Goal: Use online tool/utility: Utilize a website feature to perform a specific function

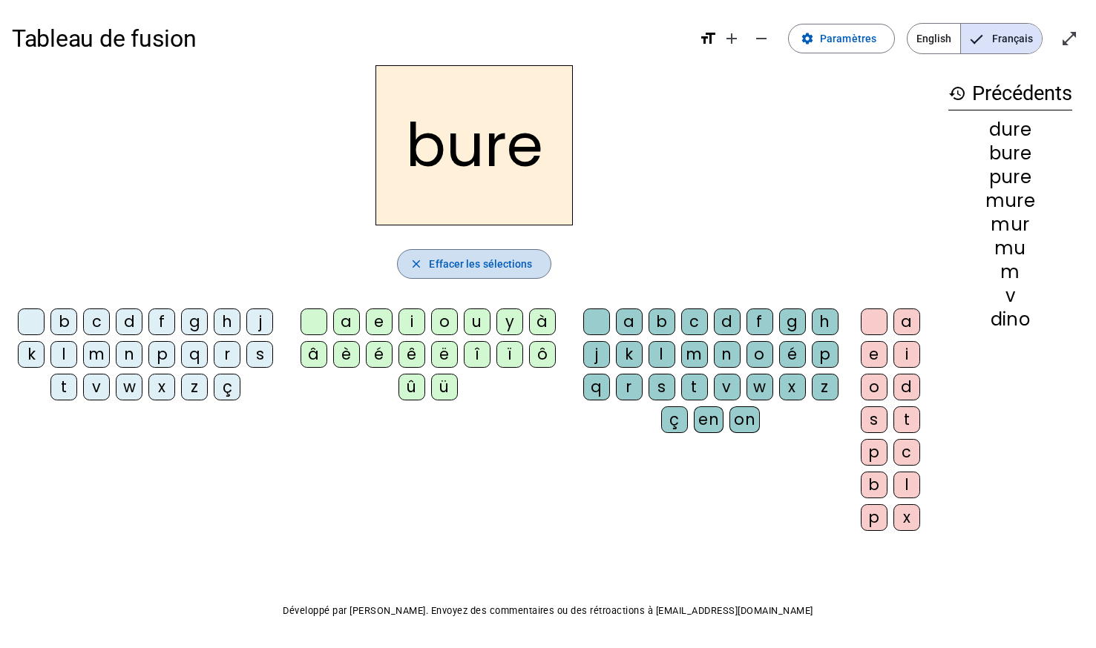
click at [492, 271] on span "Effacer les sélections" at bounding box center [480, 264] width 103 height 18
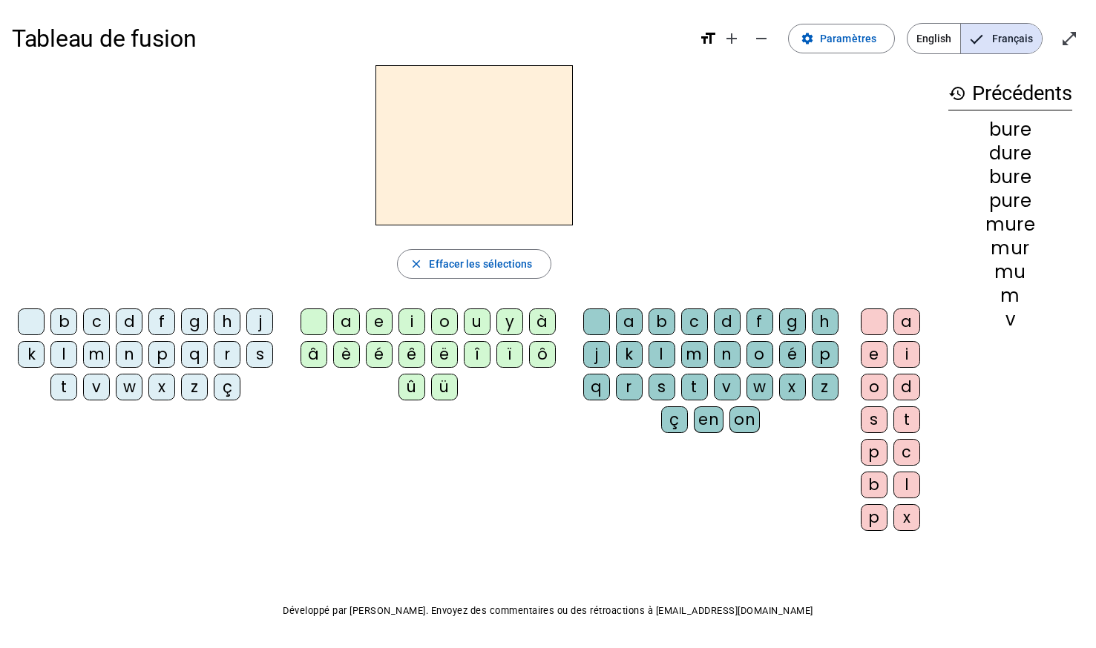
click at [59, 397] on div "t" at bounding box center [63, 387] width 27 height 27
click at [479, 311] on div "u" at bounding box center [477, 322] width 27 height 27
click at [656, 326] on div "b" at bounding box center [661, 322] width 27 height 27
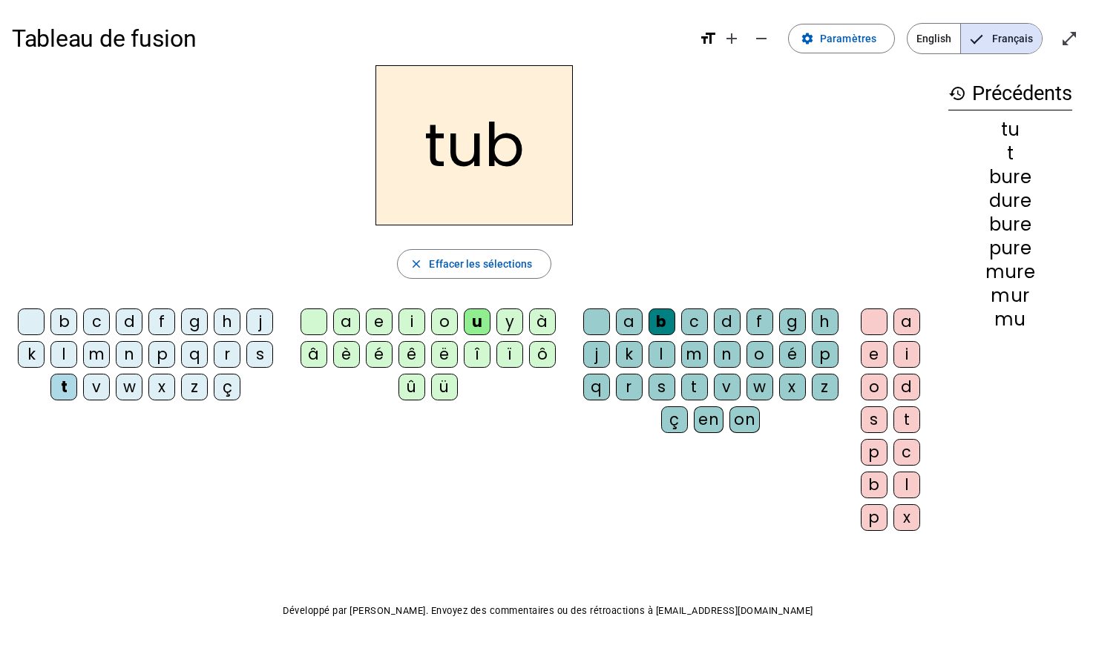
click at [905, 312] on div "a" at bounding box center [906, 322] width 27 height 27
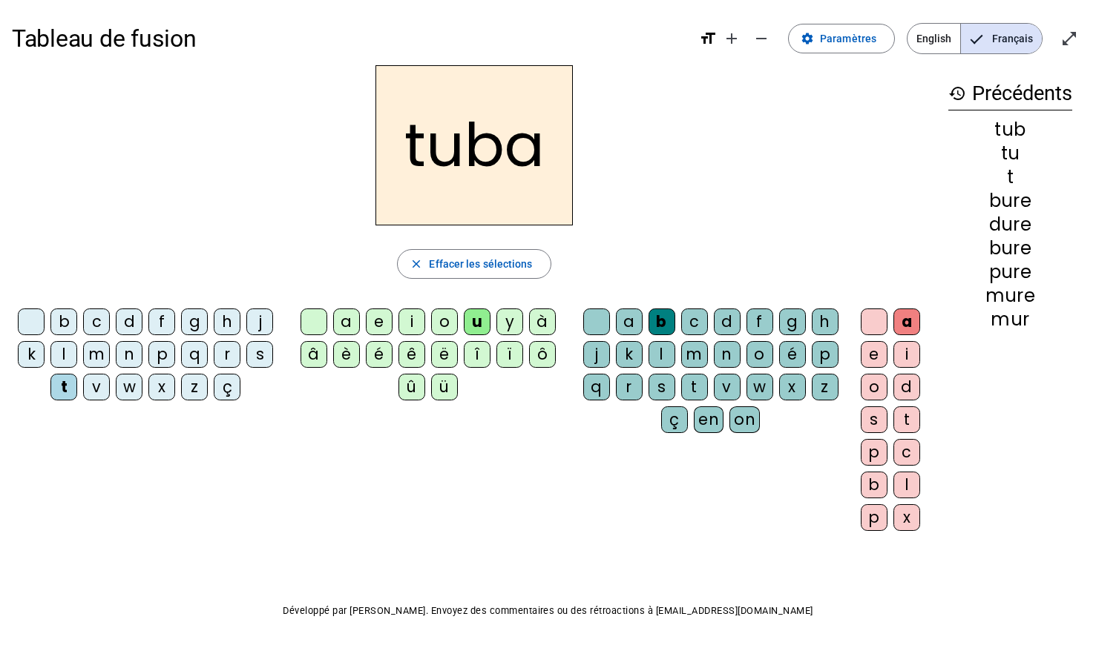
click at [870, 359] on div "e" at bounding box center [873, 354] width 27 height 27
click at [722, 346] on div "n" at bounding box center [727, 354] width 27 height 27
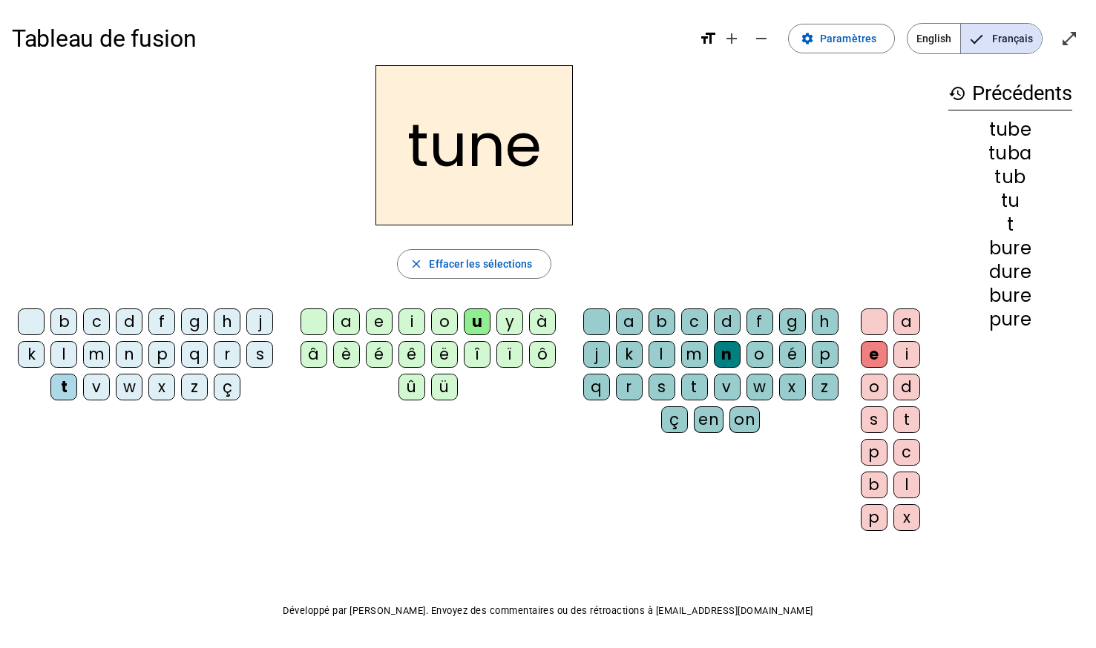
click at [928, 26] on span "English" at bounding box center [933, 39] width 53 height 30
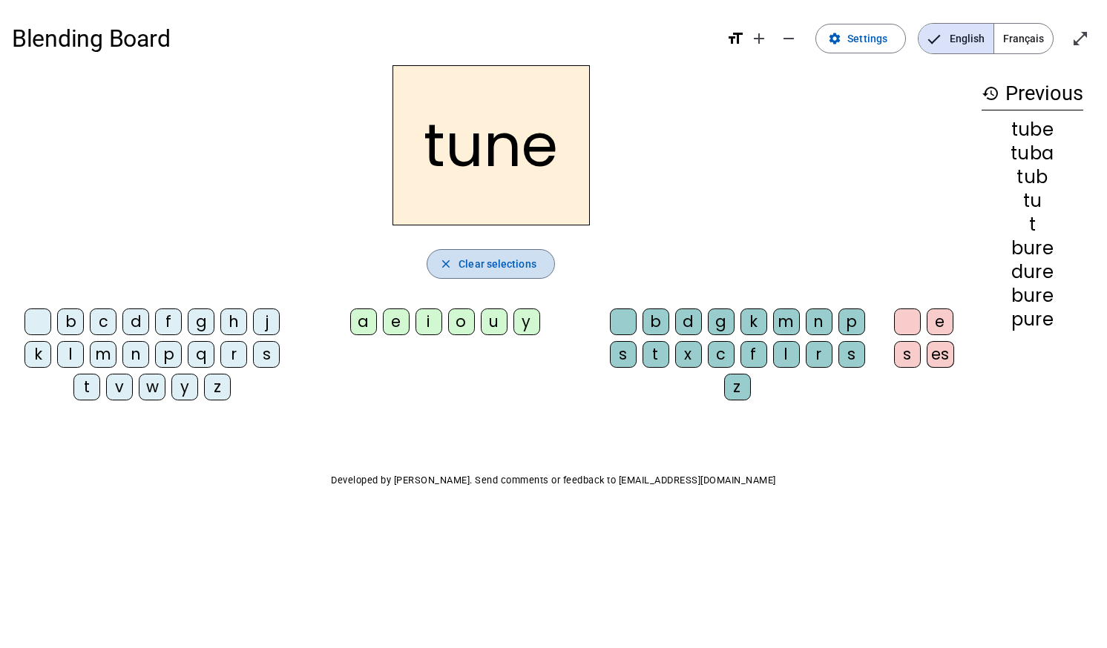
click at [467, 266] on span "Clear selections" at bounding box center [497, 264] width 78 height 18
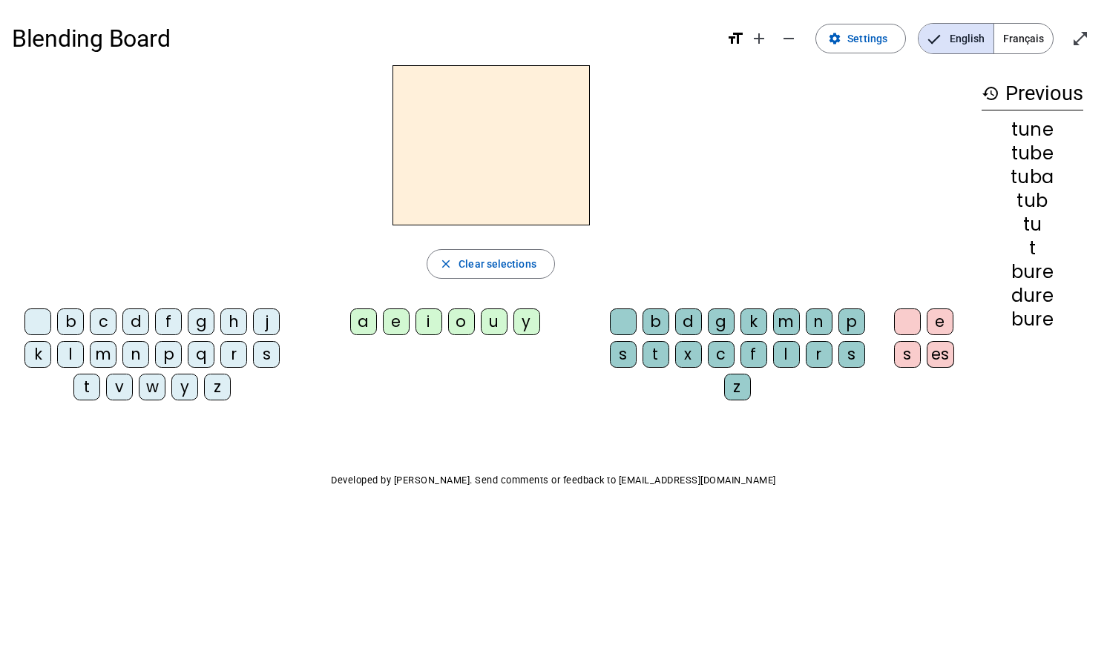
click at [188, 315] on div "g" at bounding box center [201, 322] width 27 height 27
click at [441, 319] on div "i" at bounding box center [428, 322] width 27 height 27
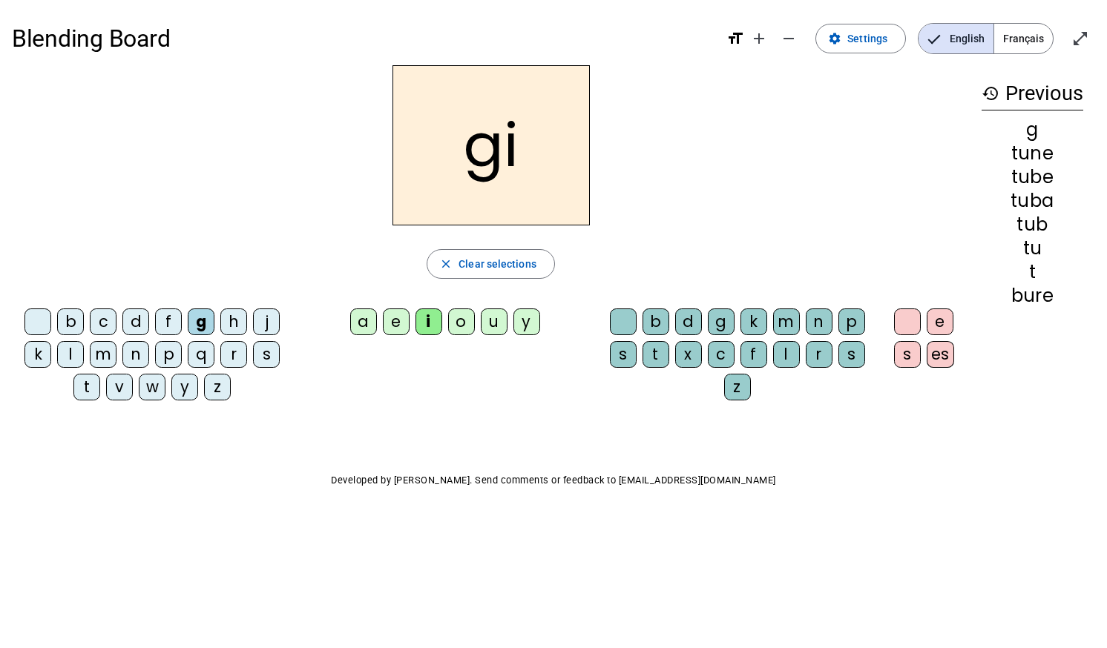
click at [437, 323] on div "i" at bounding box center [428, 322] width 27 height 27
click at [451, 293] on div "gi close Clear selections b c d f g h j k l m n p q r s t v w y z a e i o u y b…" at bounding box center [491, 238] width 958 height 347
click at [453, 279] on span "button" at bounding box center [490, 264] width 127 height 36
click at [197, 322] on div "g" at bounding box center [201, 322] width 27 height 27
click at [464, 325] on div "o" at bounding box center [461, 322] width 27 height 27
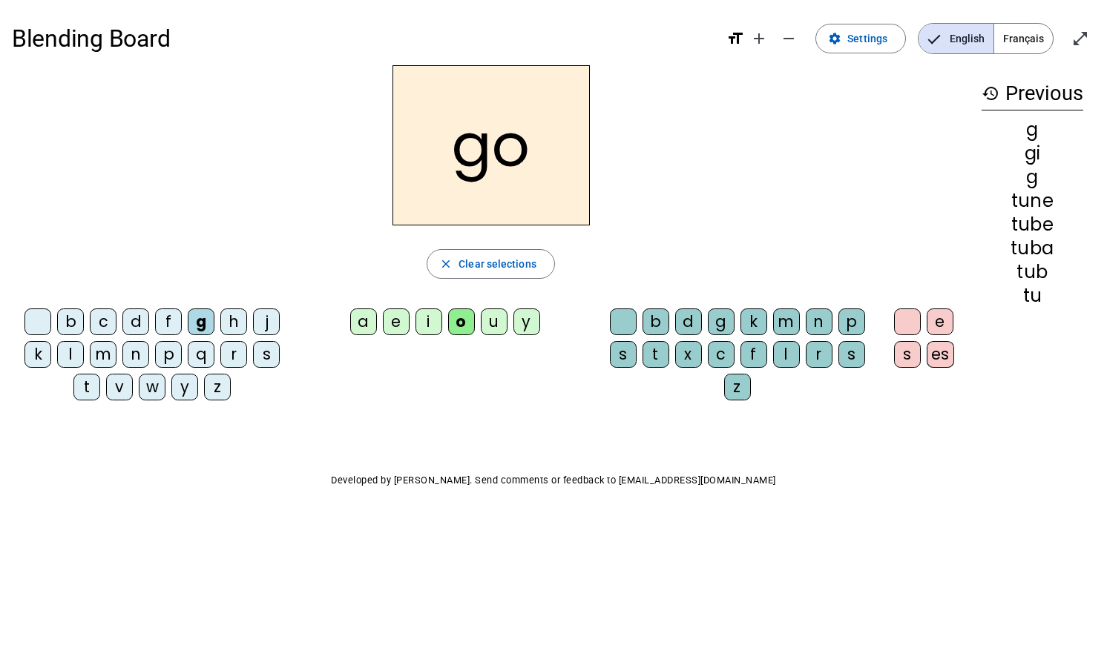
click at [432, 266] on span "button" at bounding box center [490, 264] width 127 height 36
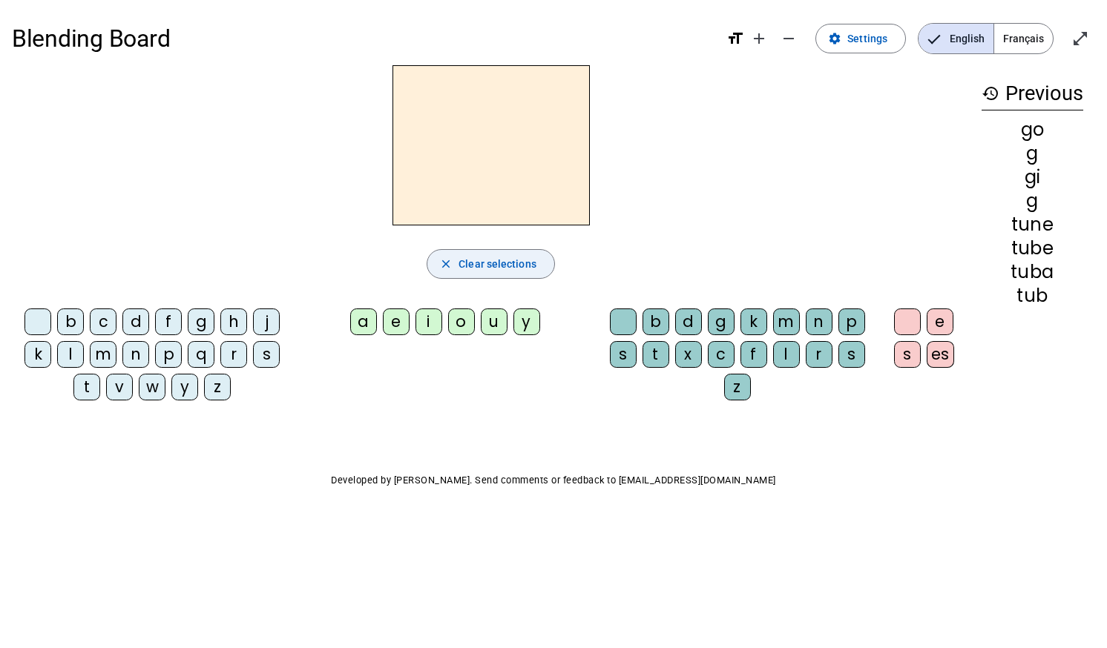
click at [146, 320] on div "d" at bounding box center [135, 322] width 27 height 27
click at [74, 322] on div "b" at bounding box center [70, 322] width 27 height 27
click at [493, 327] on div "u" at bounding box center [494, 322] width 27 height 27
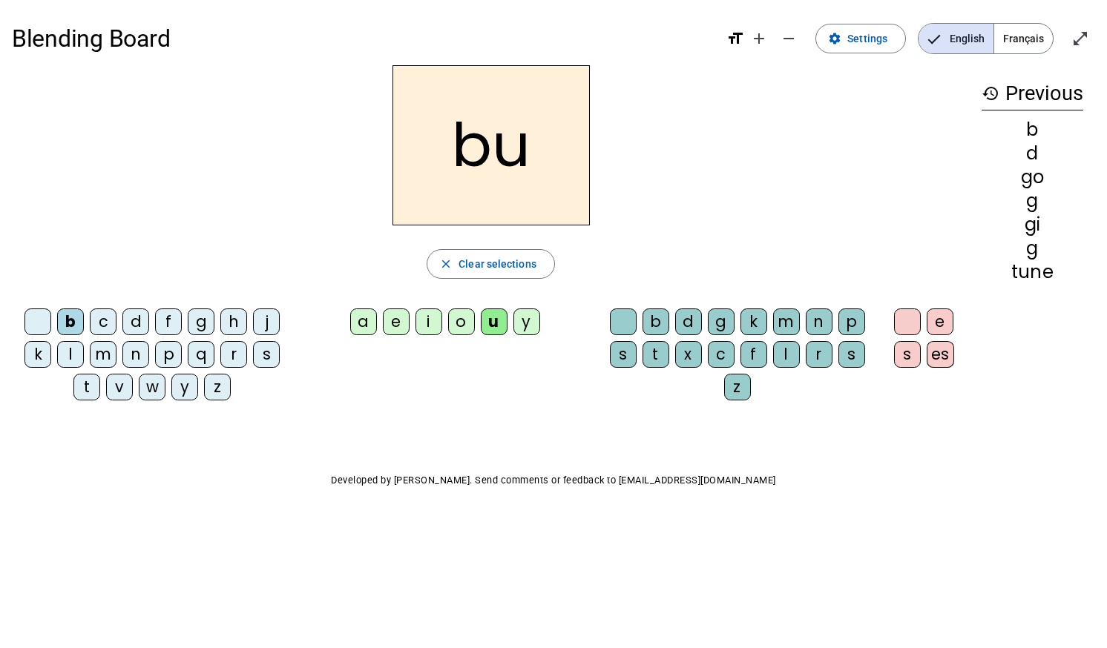
click at [617, 355] on div "s" at bounding box center [623, 354] width 27 height 27
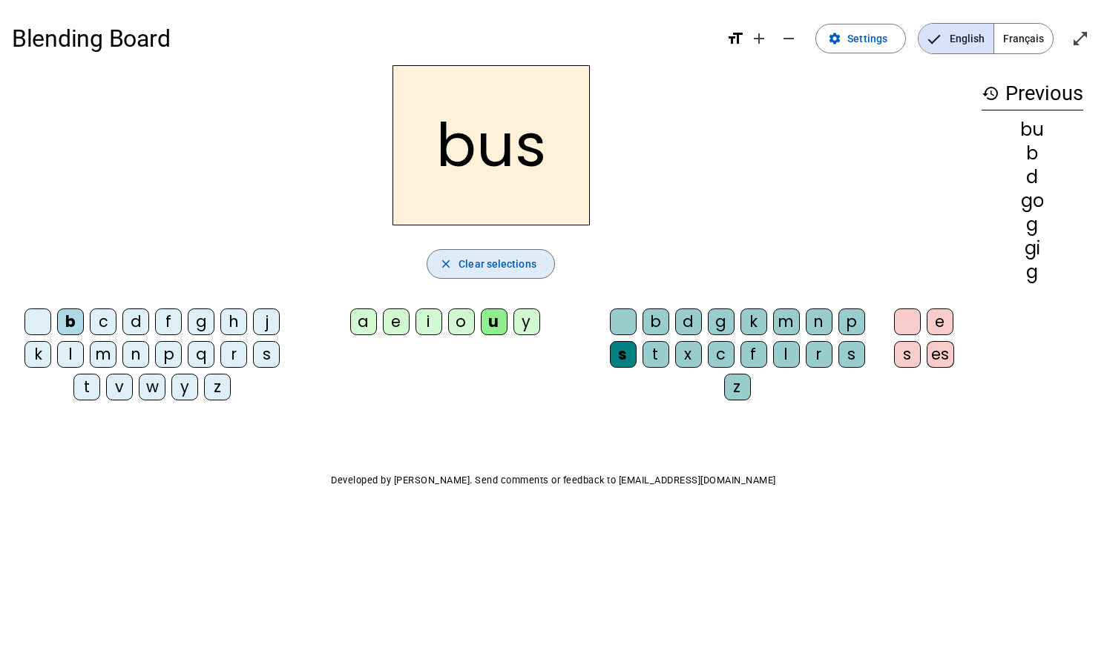
click at [474, 277] on span "button" at bounding box center [490, 264] width 127 height 36
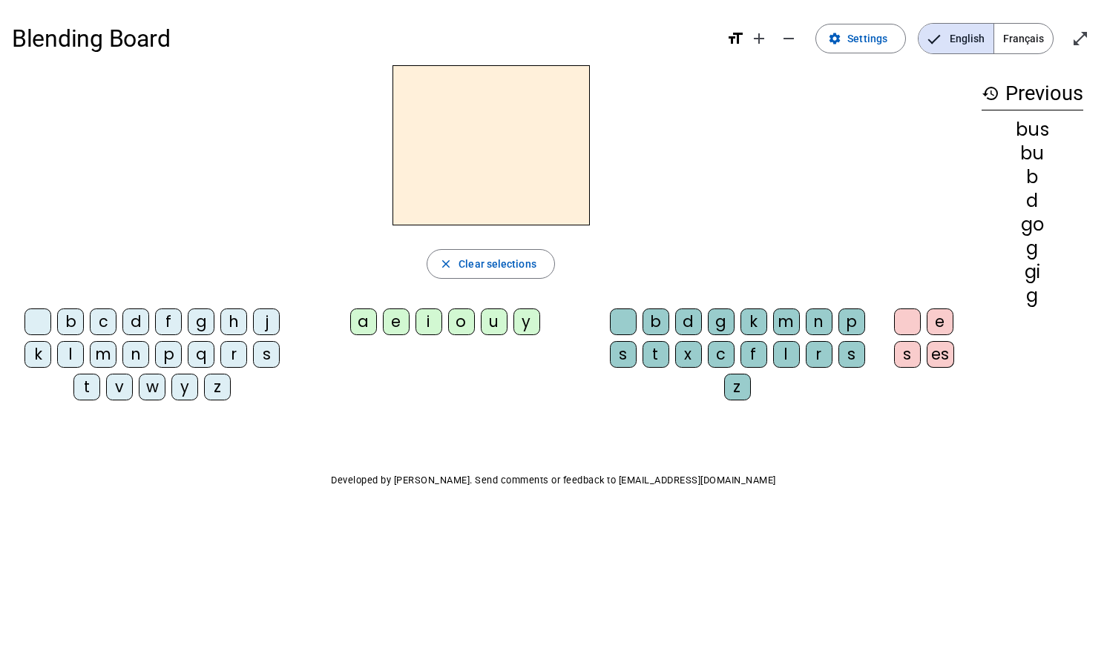
click at [179, 358] on div "p" at bounding box center [168, 354] width 27 height 27
click at [464, 320] on div "o" at bounding box center [461, 322] width 27 height 27
click at [493, 320] on div "u" at bounding box center [494, 322] width 27 height 27
click at [817, 345] on div "r" at bounding box center [819, 354] width 27 height 27
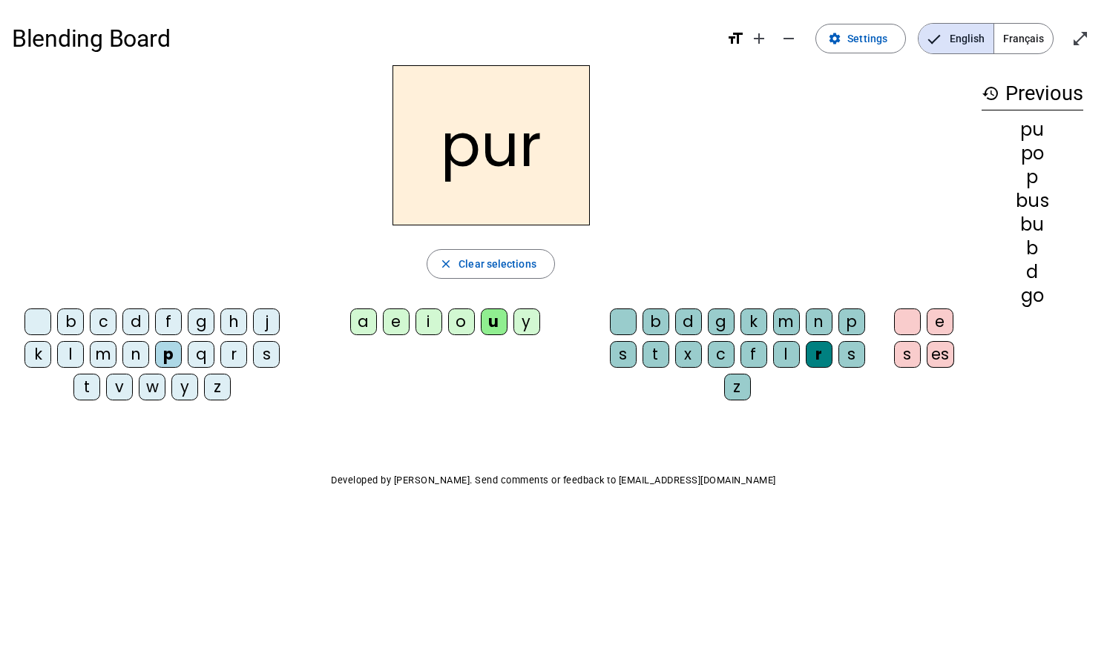
click at [825, 356] on div "r" at bounding box center [819, 354] width 27 height 27
click at [786, 353] on div "l" at bounding box center [786, 354] width 27 height 27
click at [476, 256] on span "Clear selections" at bounding box center [497, 264] width 78 height 18
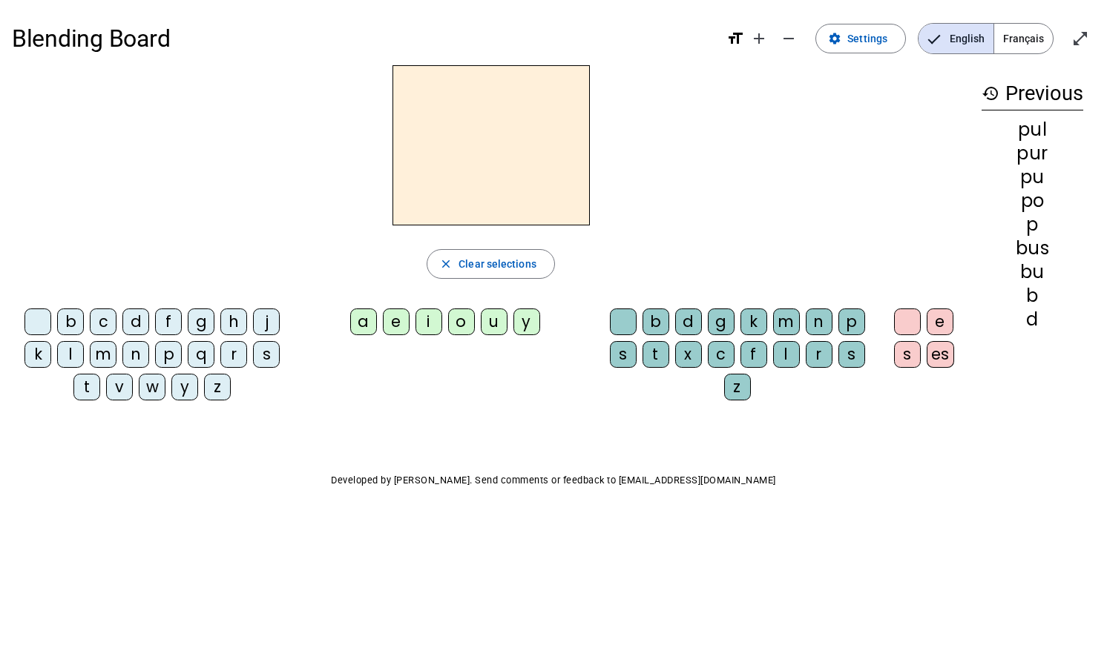
click at [72, 310] on div "b" at bounding box center [70, 322] width 27 height 27
click at [498, 320] on div "u" at bounding box center [494, 322] width 27 height 27
click at [623, 358] on div "s" at bounding box center [623, 354] width 27 height 27
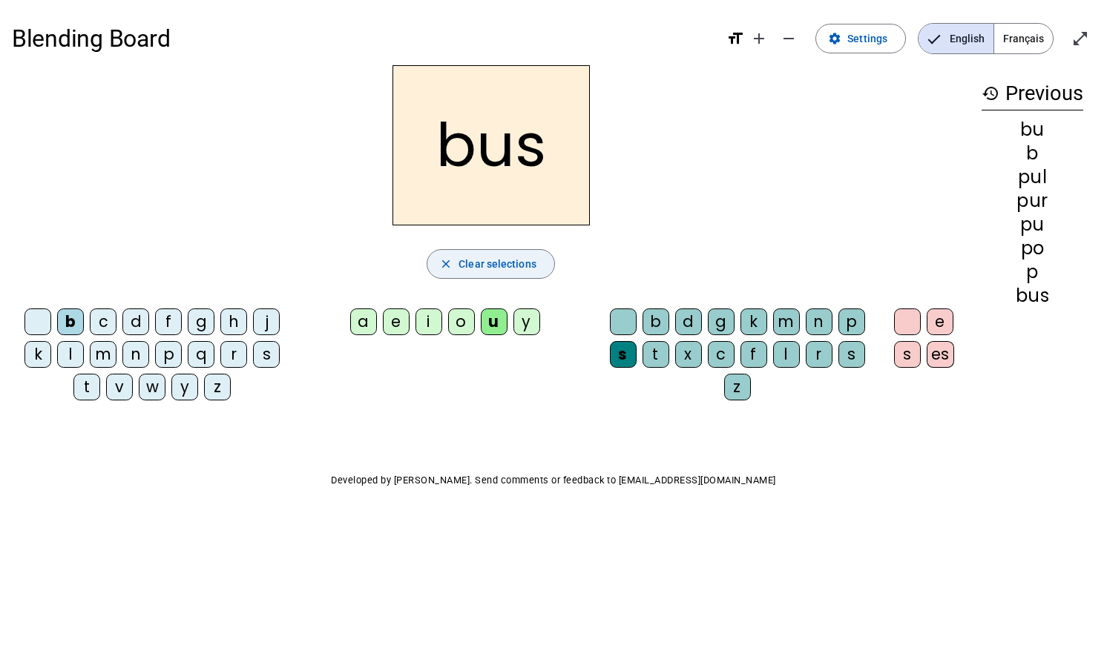
click at [505, 268] on span "Clear selections" at bounding box center [497, 264] width 78 height 18
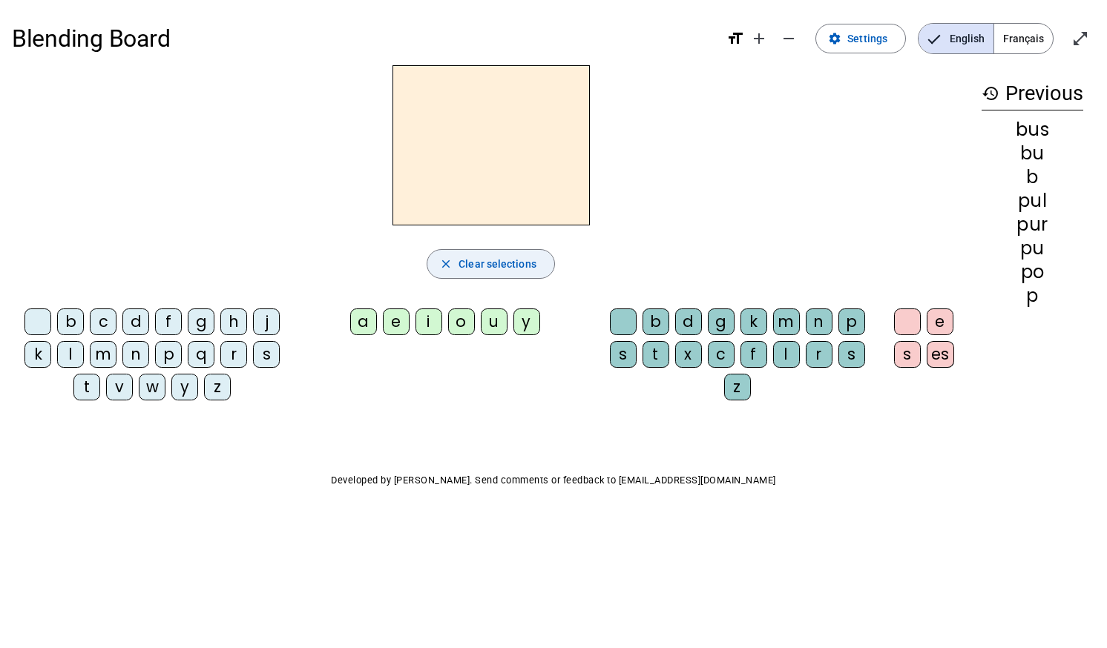
click at [73, 325] on div "b" at bounding box center [70, 322] width 27 height 27
click at [460, 324] on div "o" at bounding box center [461, 322] width 27 height 27
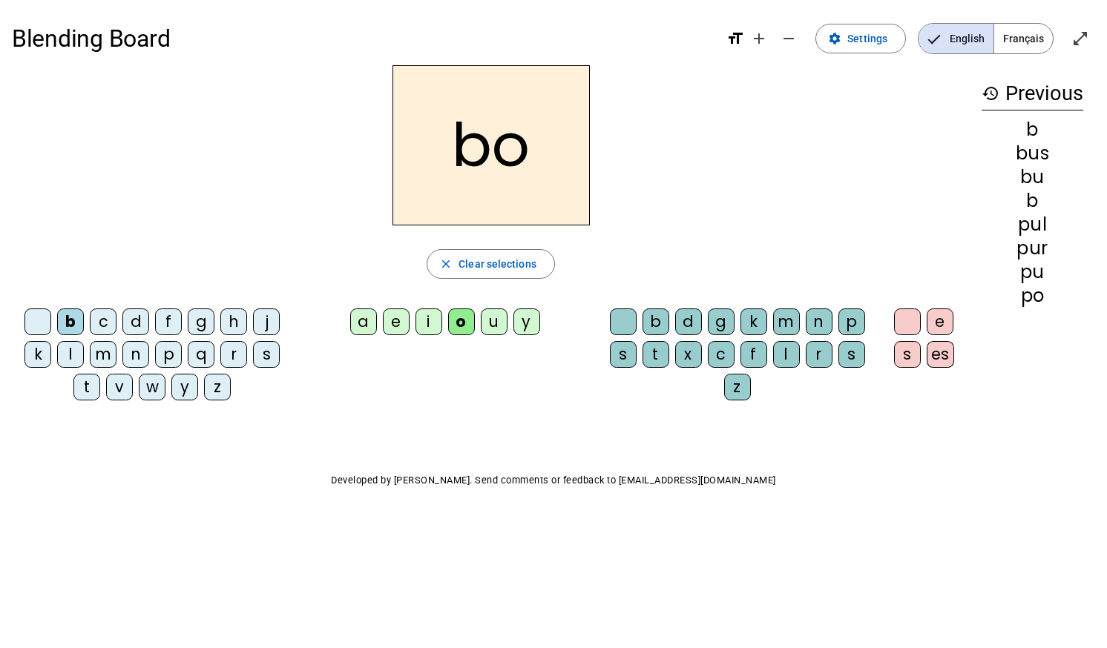
click at [620, 354] on div "s" at bounding box center [623, 354] width 27 height 27
click at [894, 349] on div "s" at bounding box center [907, 354] width 27 height 27
